Goal: Task Accomplishment & Management: Manage account settings

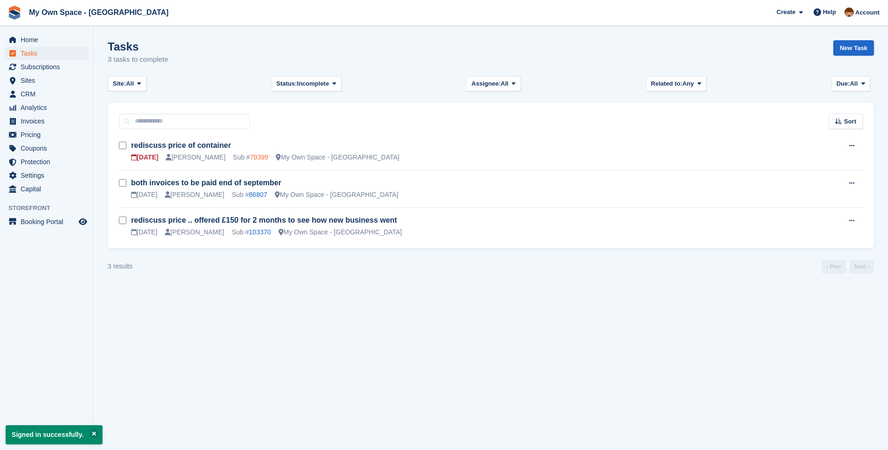
click at [250, 159] on link "70399" at bounding box center [259, 157] width 18 height 7
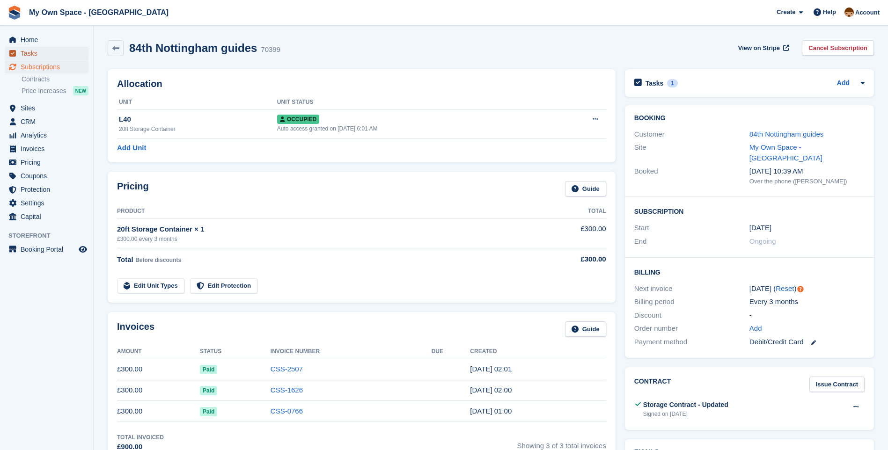
click at [25, 54] on span "Tasks" at bounding box center [49, 53] width 56 height 13
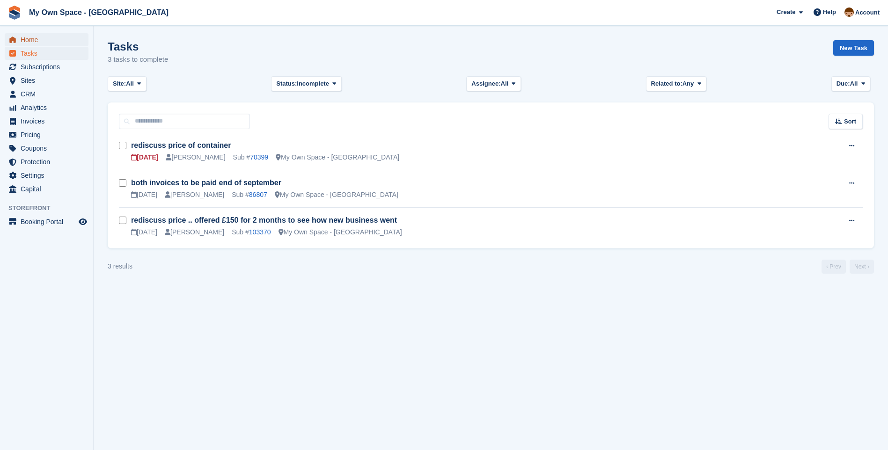
click at [30, 42] on span "Home" at bounding box center [49, 39] width 56 height 13
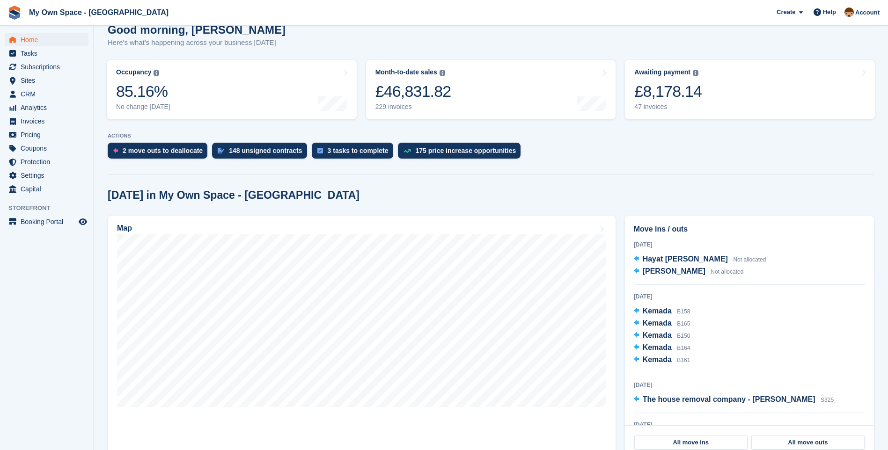
scroll to position [47, 0]
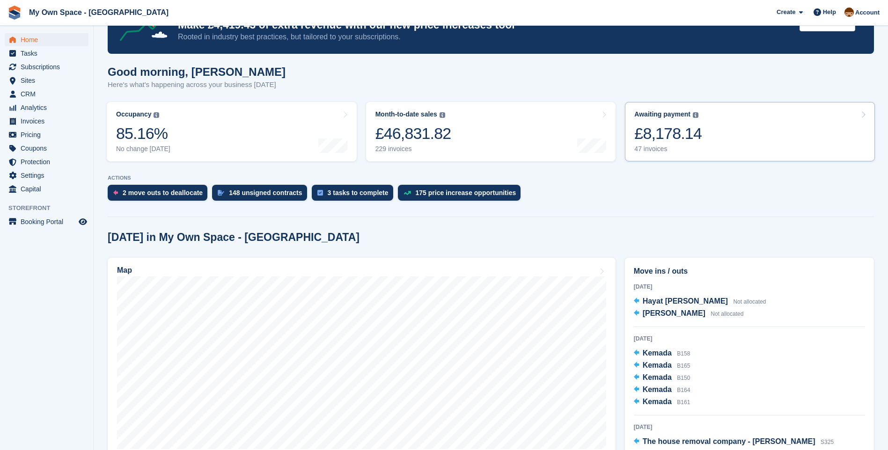
click at [654, 148] on div "47 invoices" at bounding box center [667, 149] width 67 height 8
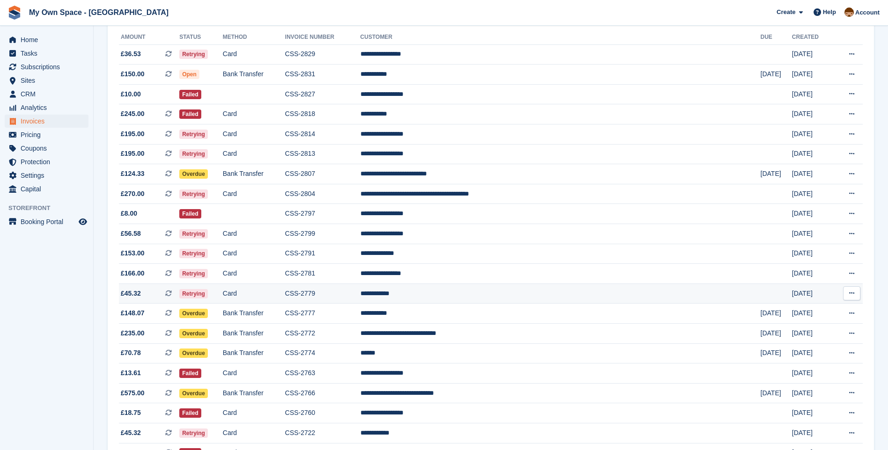
scroll to position [129, 0]
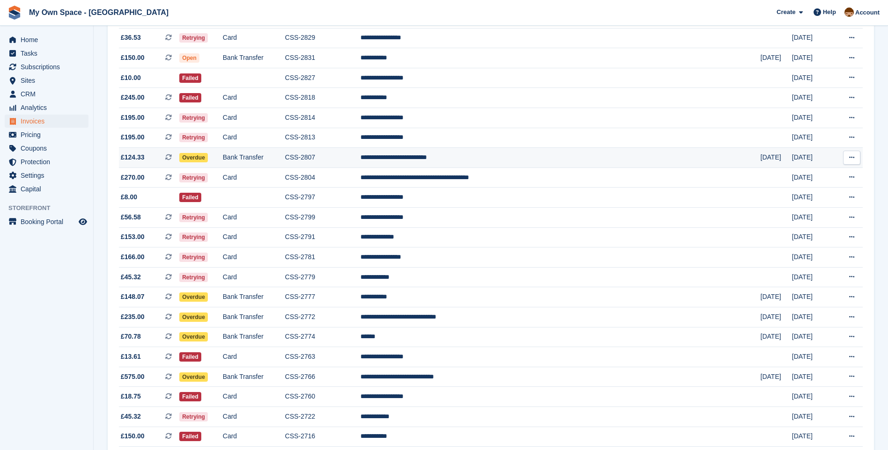
click at [208, 159] on span "Overdue" at bounding box center [193, 157] width 29 height 9
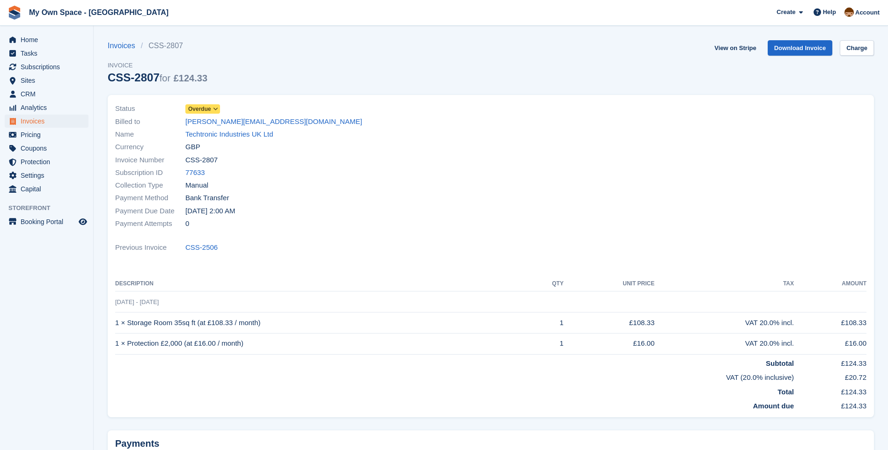
click at [207, 110] on span "Overdue" at bounding box center [199, 109] width 23 height 8
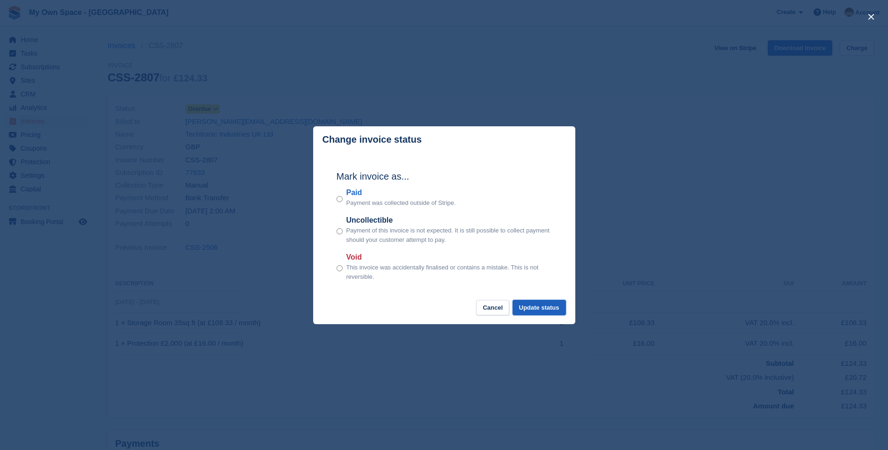
click at [543, 307] on button "Update status" at bounding box center [538, 307] width 53 height 15
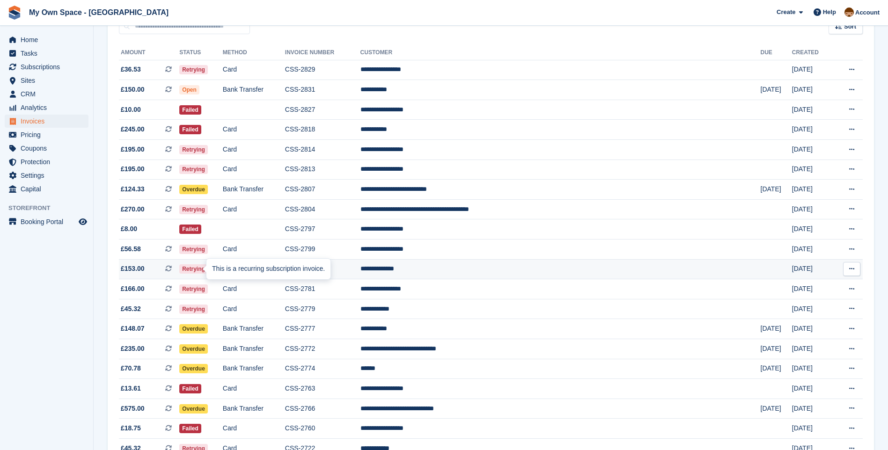
scroll to position [82, 0]
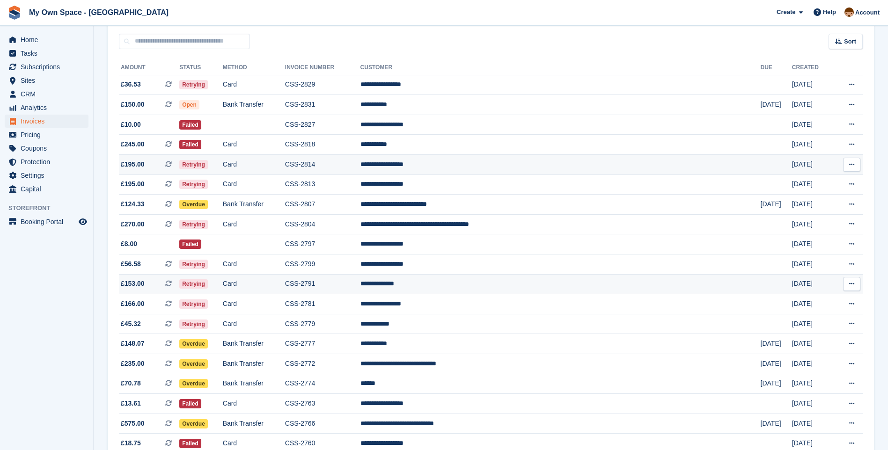
click at [480, 166] on td "**********" at bounding box center [560, 165] width 400 height 20
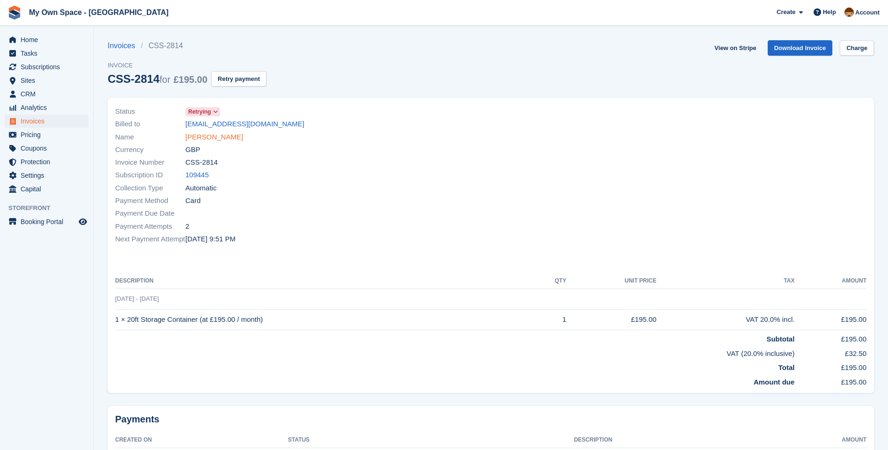
click at [221, 138] on link "[PERSON_NAME]" at bounding box center [214, 137] width 58 height 11
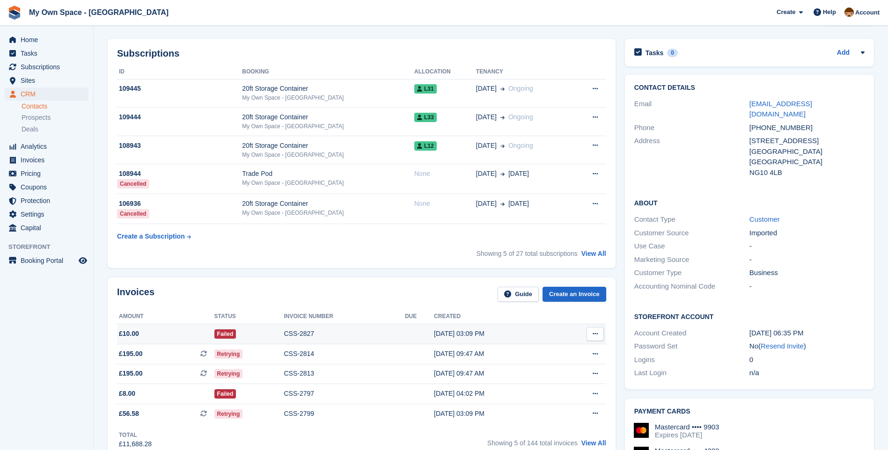
scroll to position [47, 0]
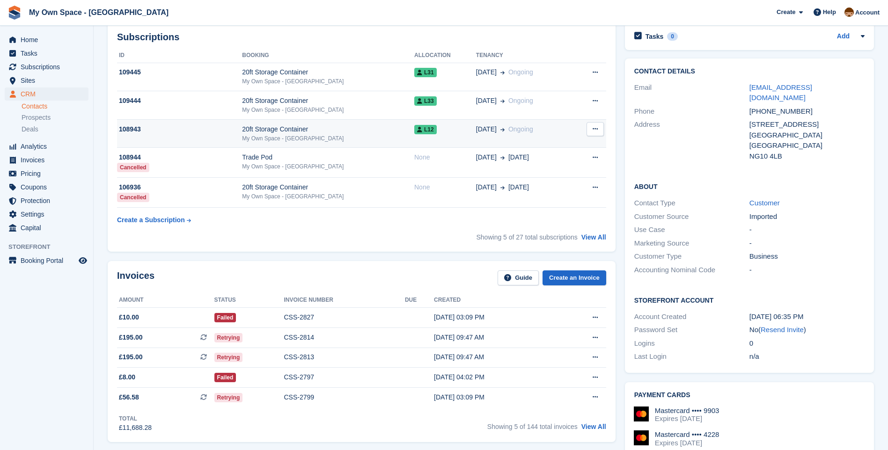
click at [275, 125] on div "20ft Storage Container" at bounding box center [328, 129] width 172 height 10
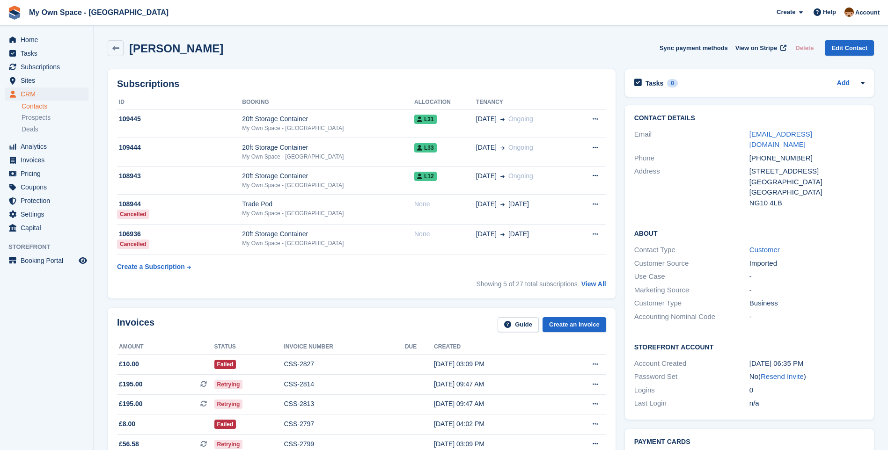
scroll to position [47, 0]
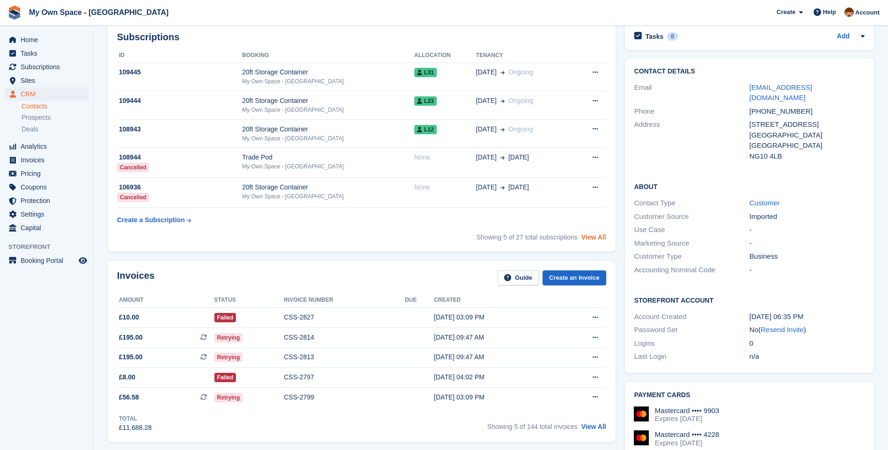
click at [603, 239] on link "View All" at bounding box center [593, 237] width 25 height 7
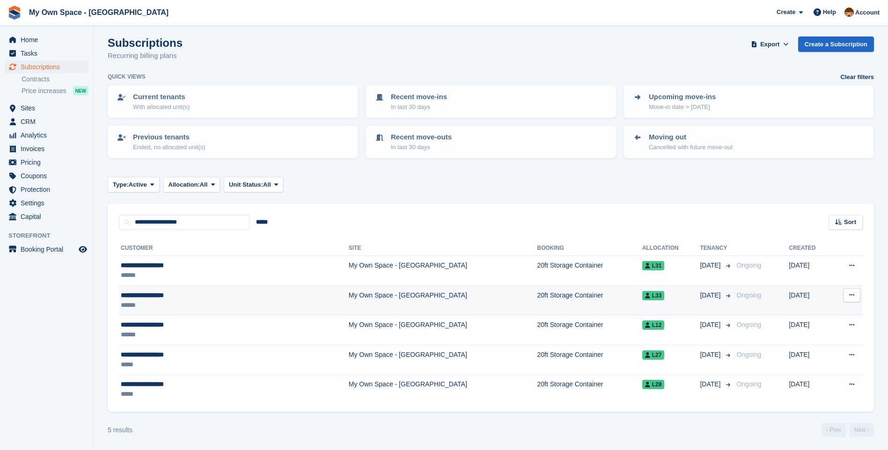
scroll to position [5, 0]
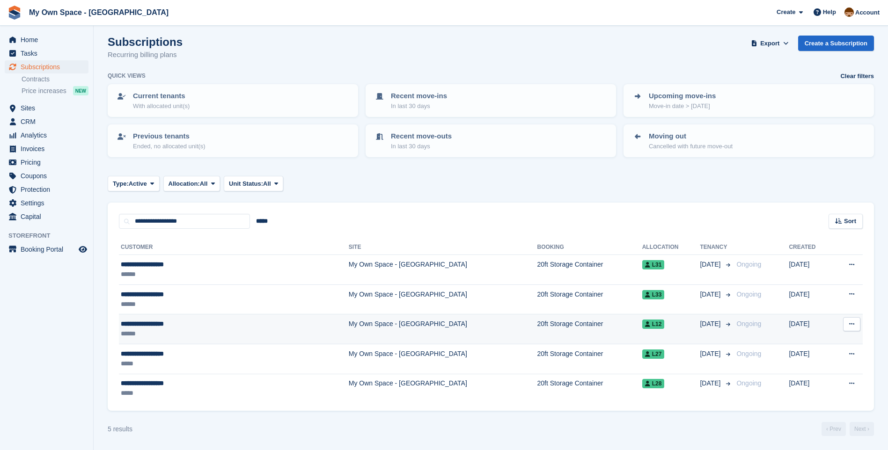
click at [349, 324] on td "My Own Space - [GEOGRAPHIC_DATA]" at bounding box center [443, 329] width 189 height 30
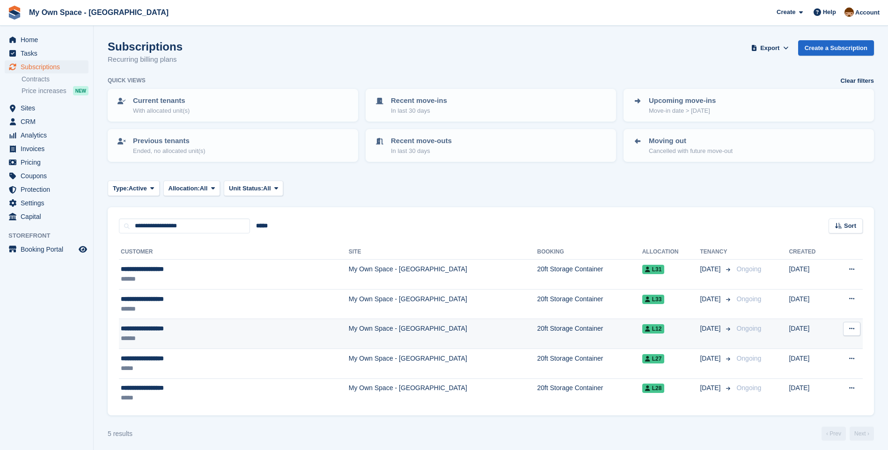
scroll to position [5, 0]
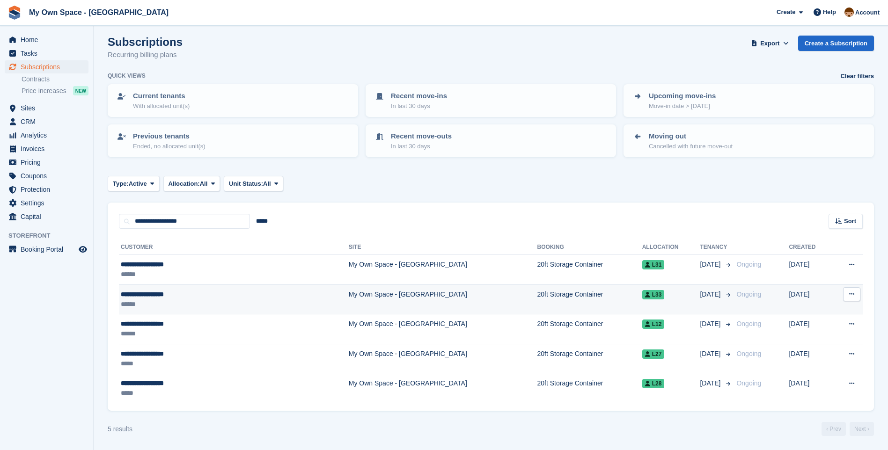
click at [356, 296] on td "My Own Space - [GEOGRAPHIC_DATA]" at bounding box center [443, 300] width 189 height 30
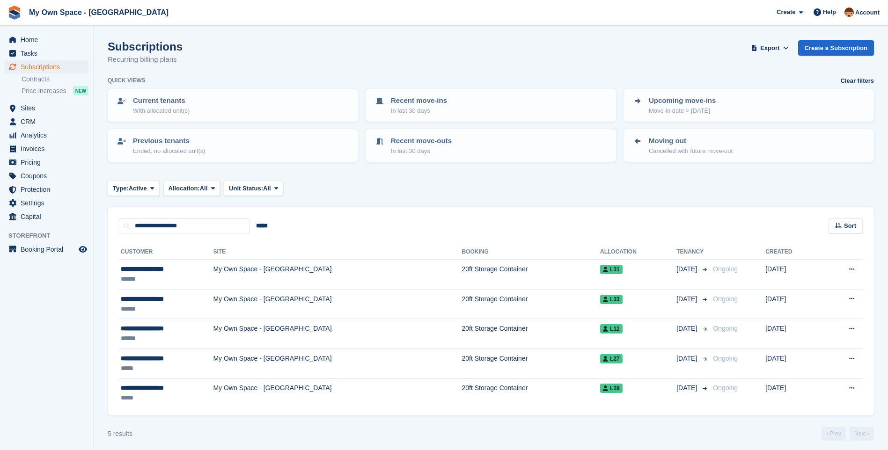
scroll to position [5, 0]
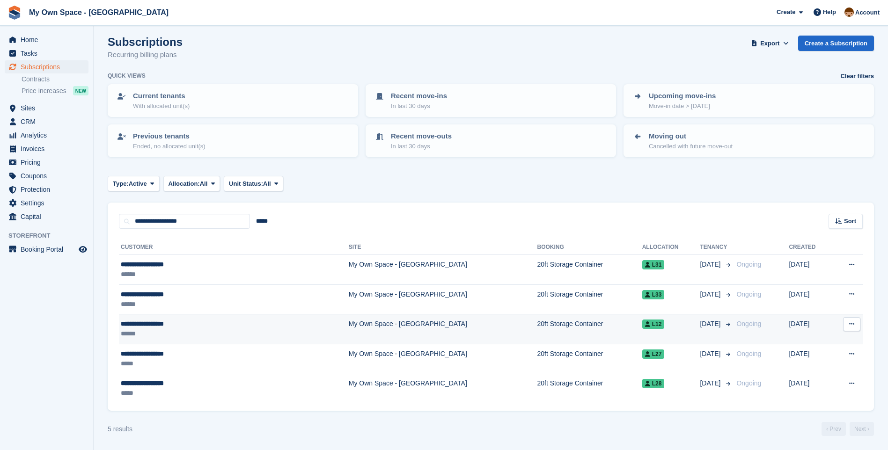
click at [349, 328] on td "My Own Space - [GEOGRAPHIC_DATA]" at bounding box center [443, 329] width 189 height 30
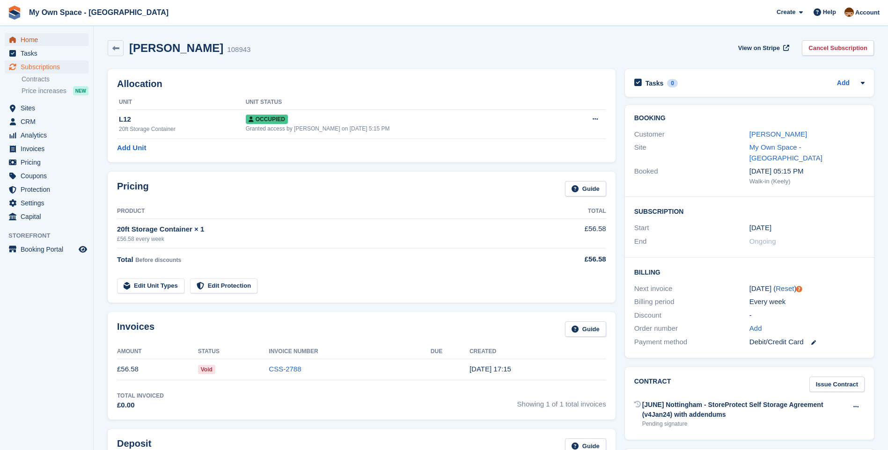
click at [32, 40] on span "Home" at bounding box center [49, 39] width 56 height 13
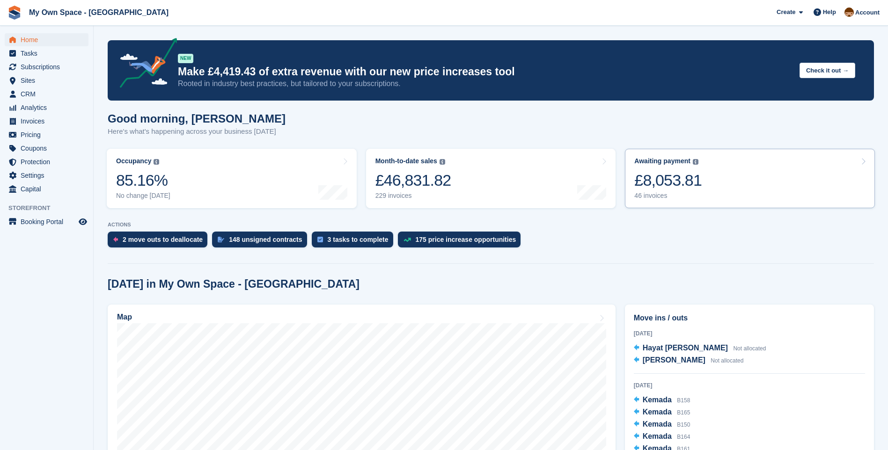
click at [649, 195] on div "46 invoices" at bounding box center [667, 196] width 67 height 8
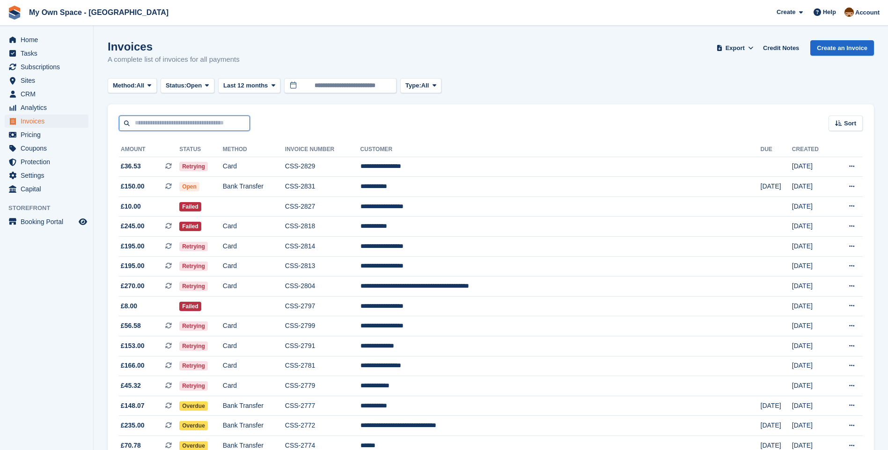
click at [165, 122] on input "text" at bounding box center [184, 123] width 131 height 15
type input "******"
